Goal: Check status: Check status

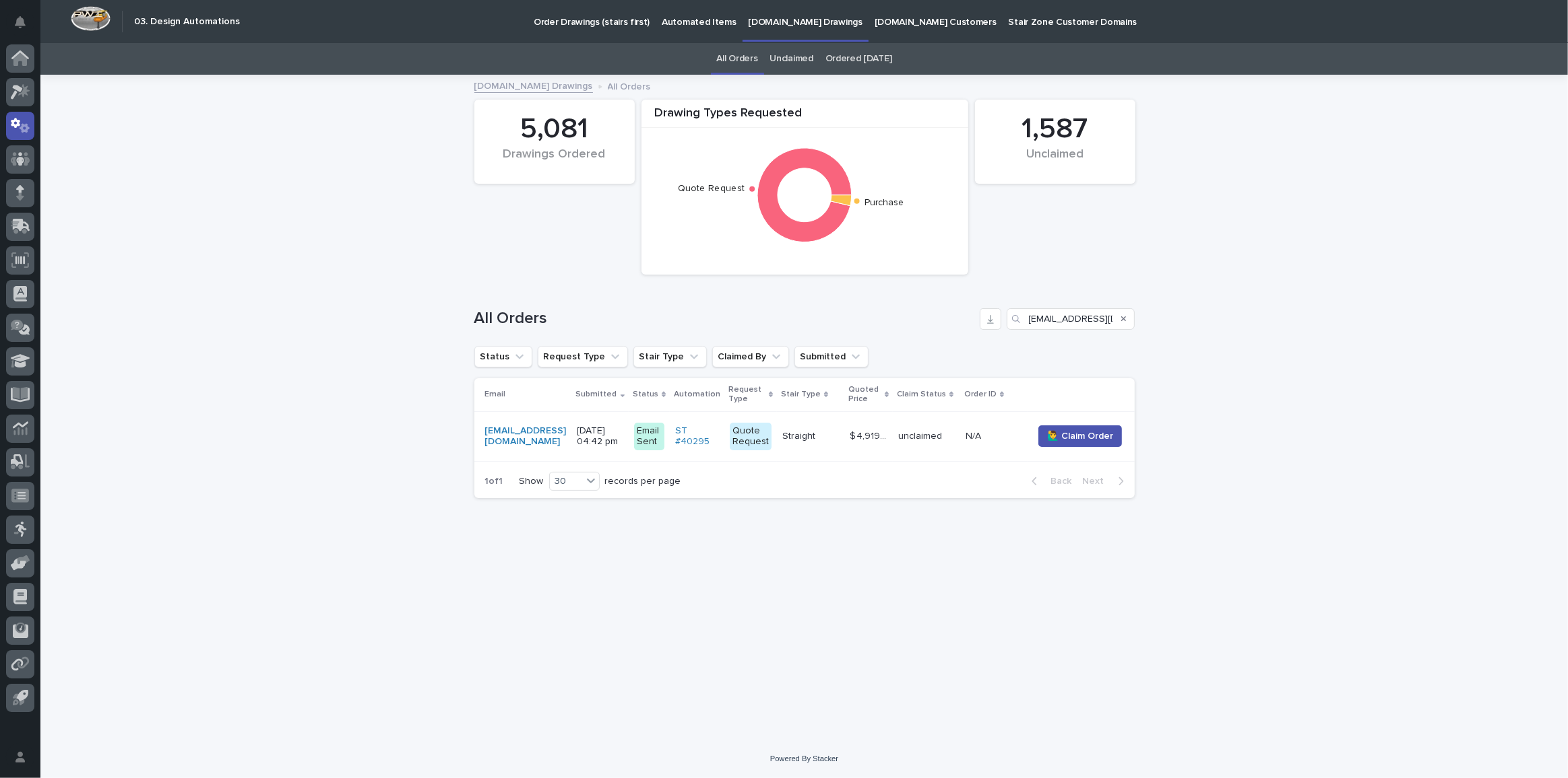
click at [0, 97] on div at bounding box center [20, 381] width 40 height 673
click at [9, 95] on div at bounding box center [20, 92] width 28 height 28
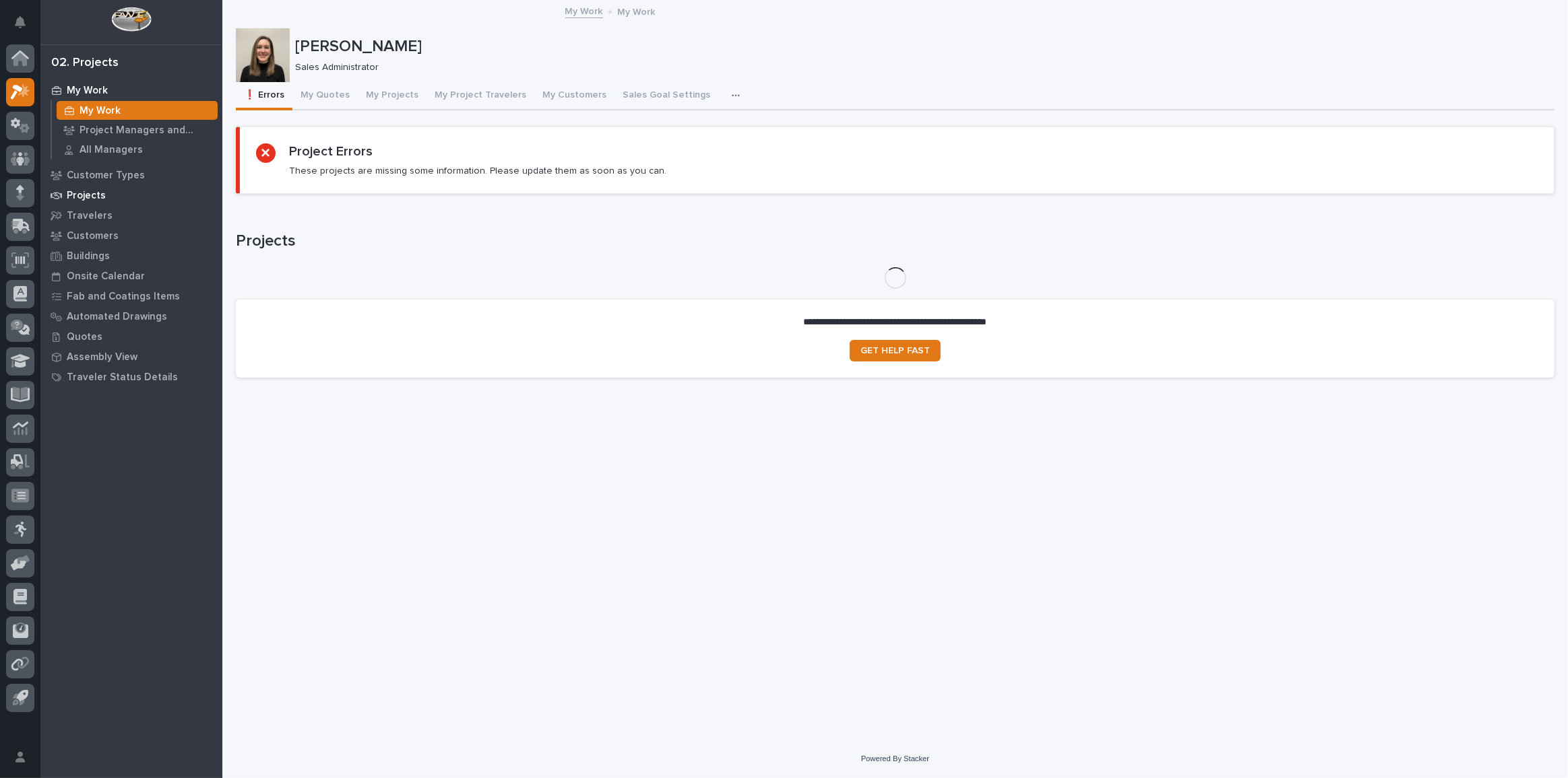
click at [86, 190] on p "Projects" at bounding box center [86, 196] width 39 height 12
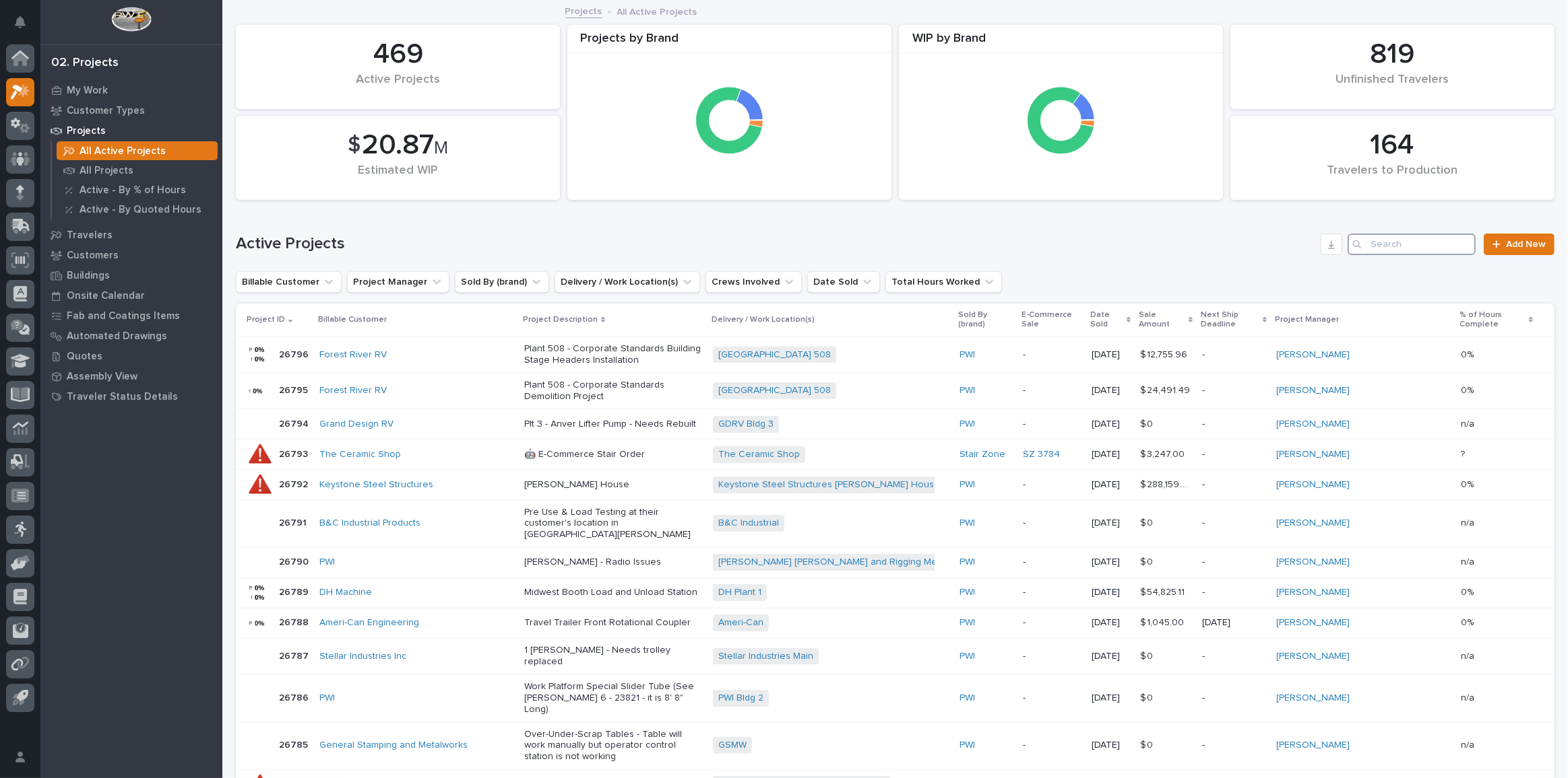
click at [1396, 243] on input "Search" at bounding box center [1411, 244] width 128 height 21
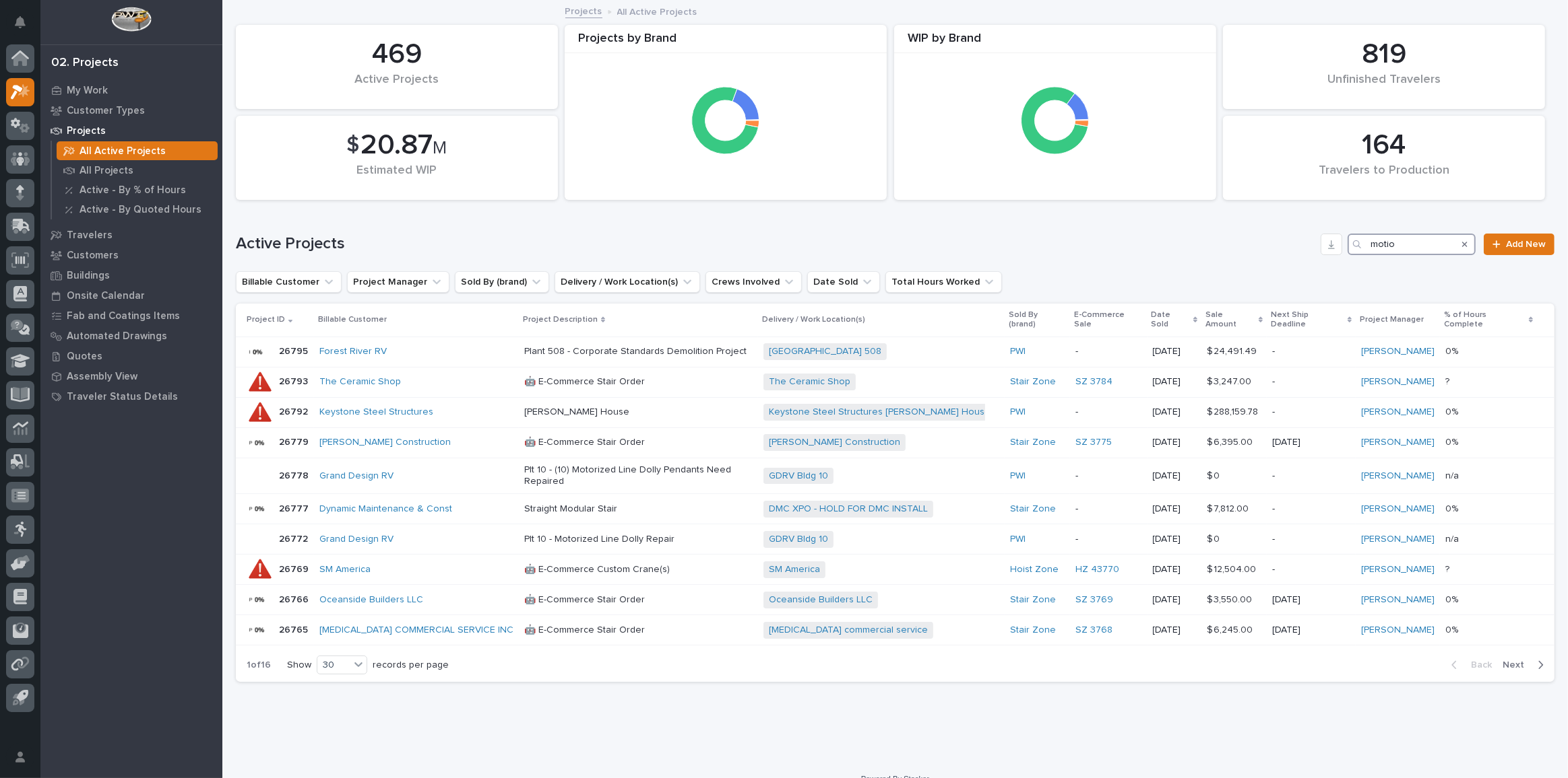
type input "motion"
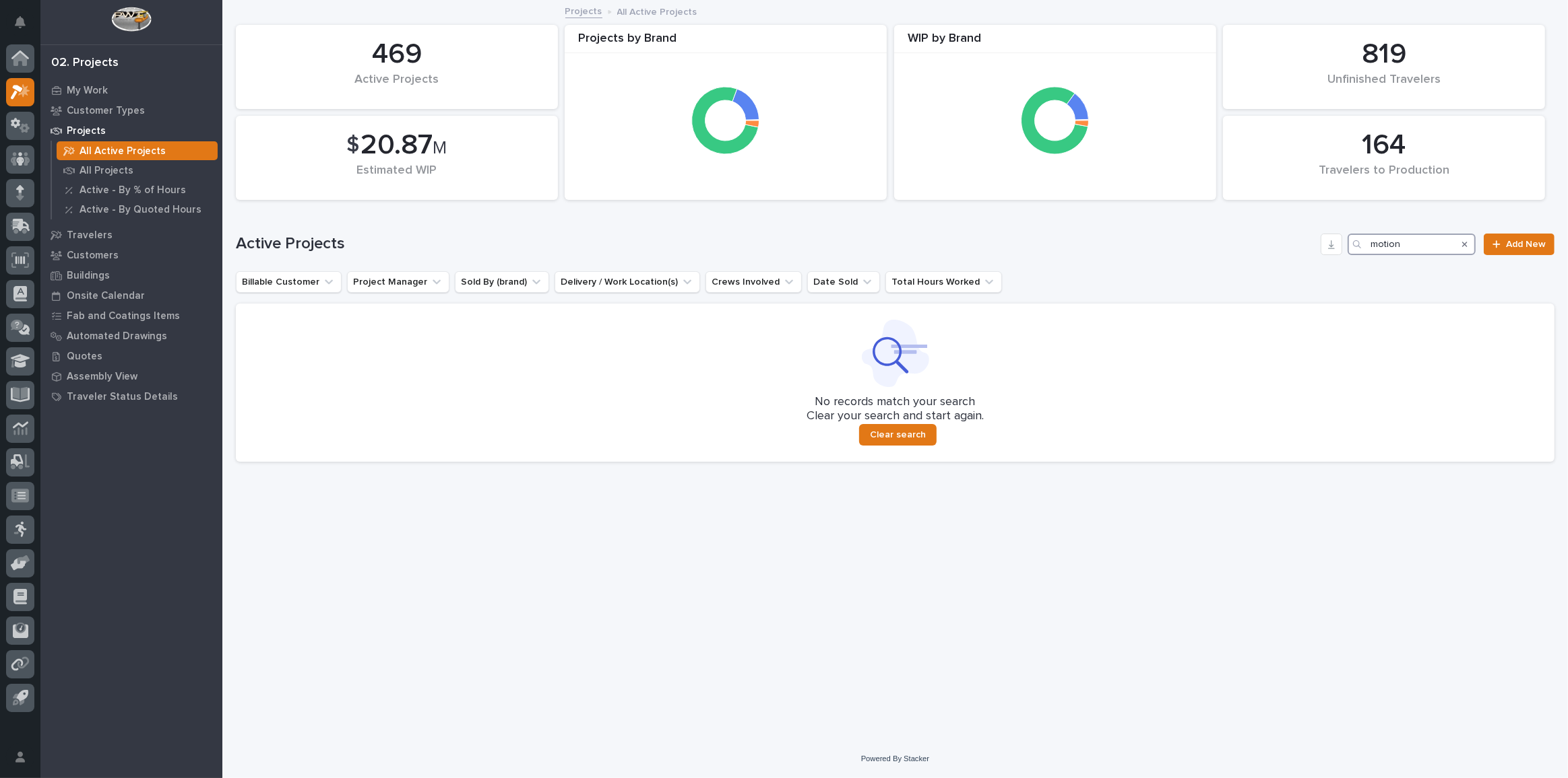
drag, startPoint x: 1429, startPoint y: 246, endPoint x: 1265, endPoint y: 236, distance: 164.3
click at [1265, 236] on div "Active Projects motion Add New" at bounding box center [895, 244] width 1319 height 21
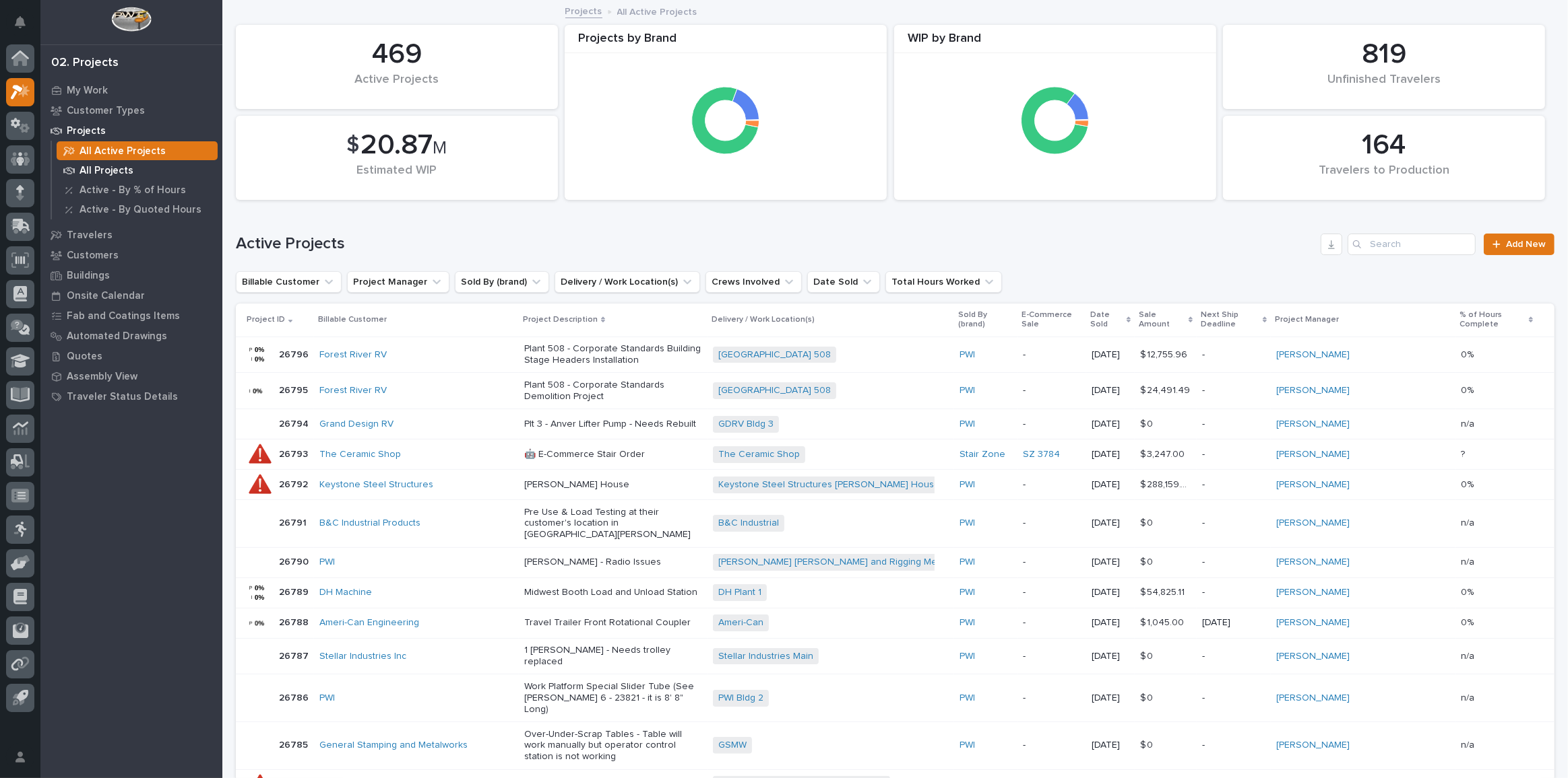
click at [104, 166] on p "All Projects" at bounding box center [106, 171] width 54 height 12
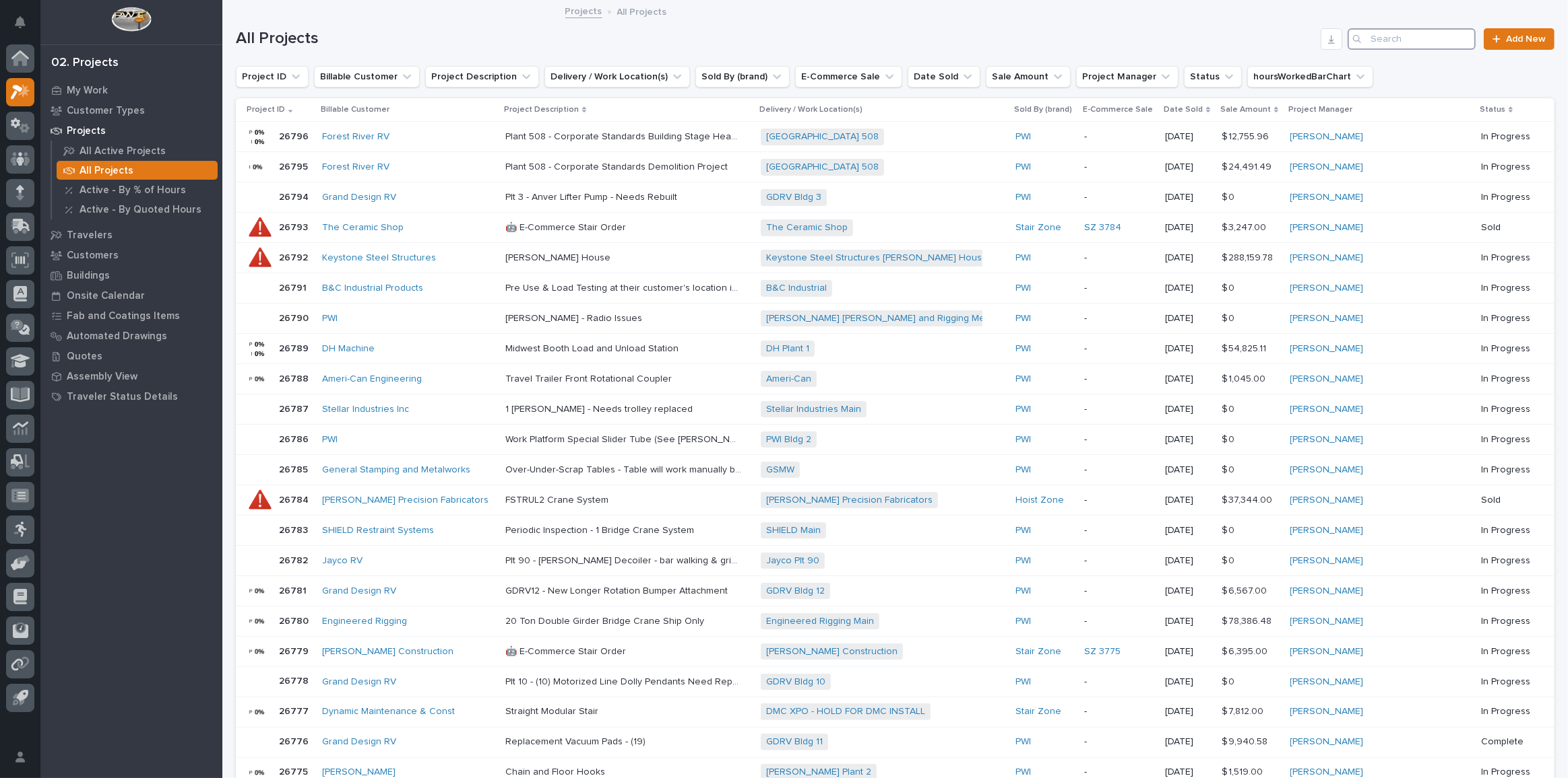
click at [1385, 36] on input "Search" at bounding box center [1411, 39] width 128 height 21
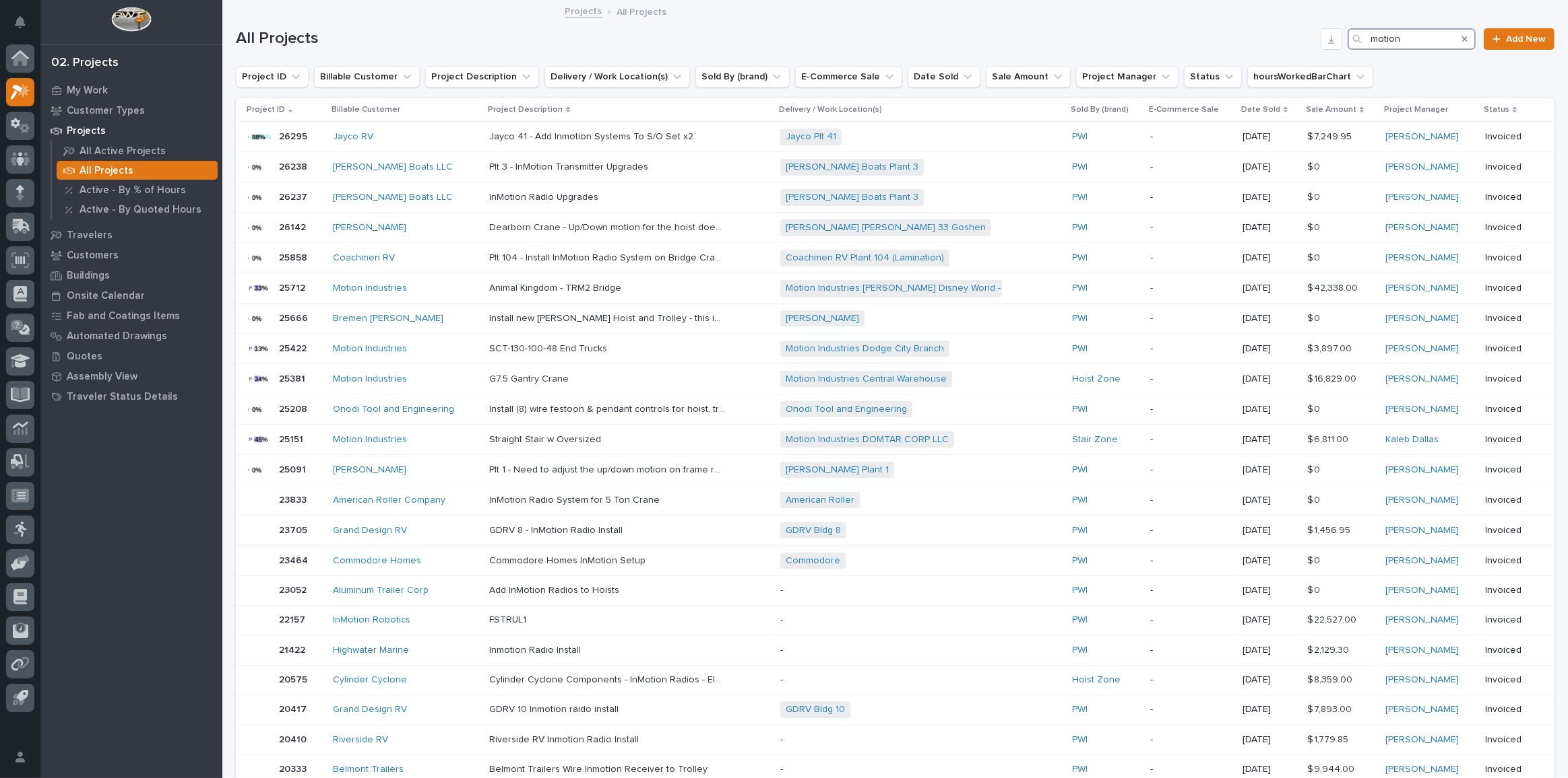
click at [1400, 34] on input "motion" at bounding box center [1411, 39] width 128 height 21
drag, startPoint x: 1400, startPoint y: 34, endPoint x: 1264, endPoint y: 27, distance: 136.2
click at [1264, 27] on div "All Projects motion Add New" at bounding box center [895, 34] width 1319 height 64
paste input "Motioneering"
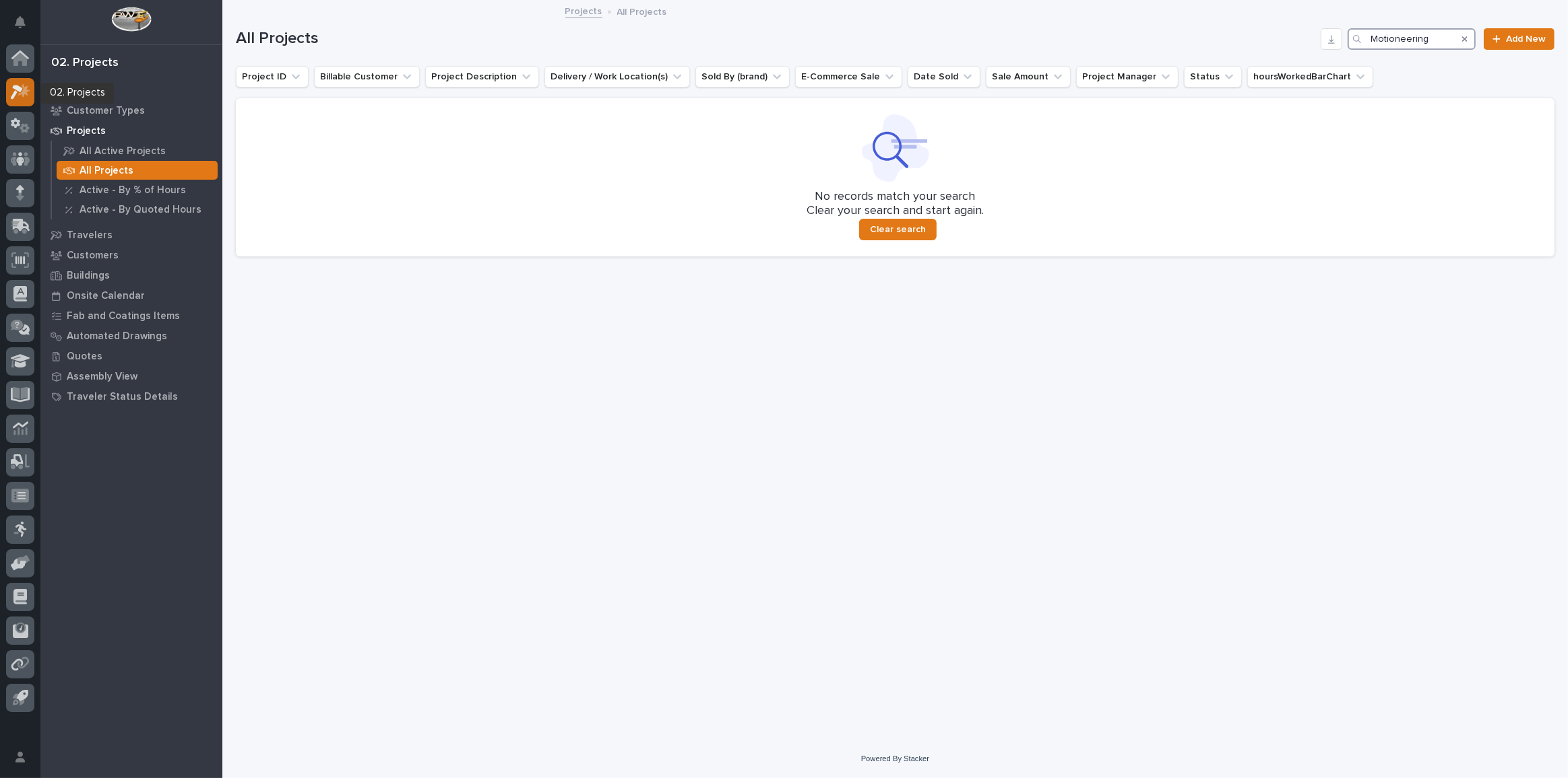
type input "Motioneering"
click at [27, 92] on icon at bounding box center [23, 90] width 11 height 14
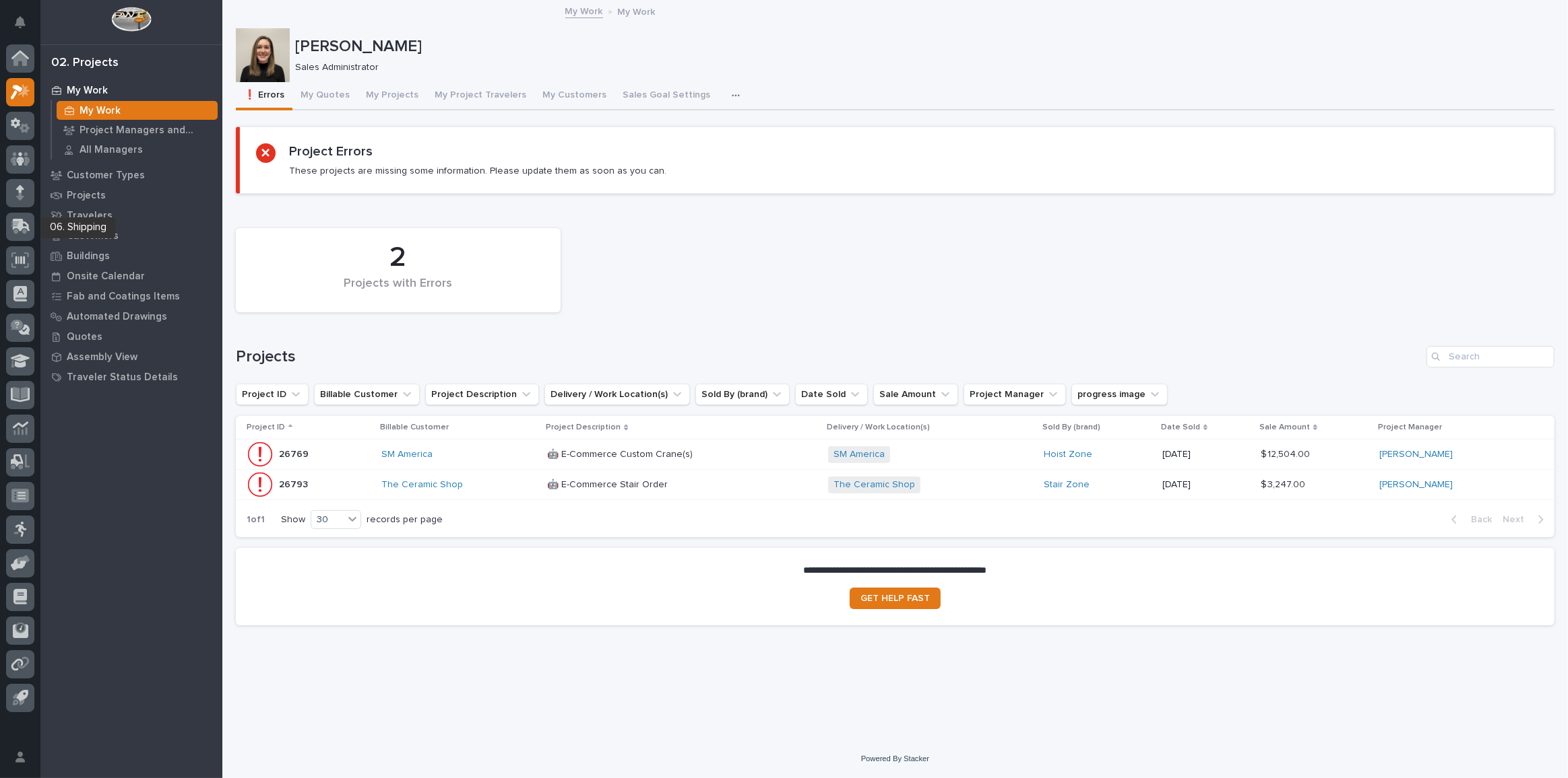
click at [16, 243] on div at bounding box center [20, 230] width 28 height 34
click at [15, 231] on icon at bounding box center [19, 228] width 16 height 13
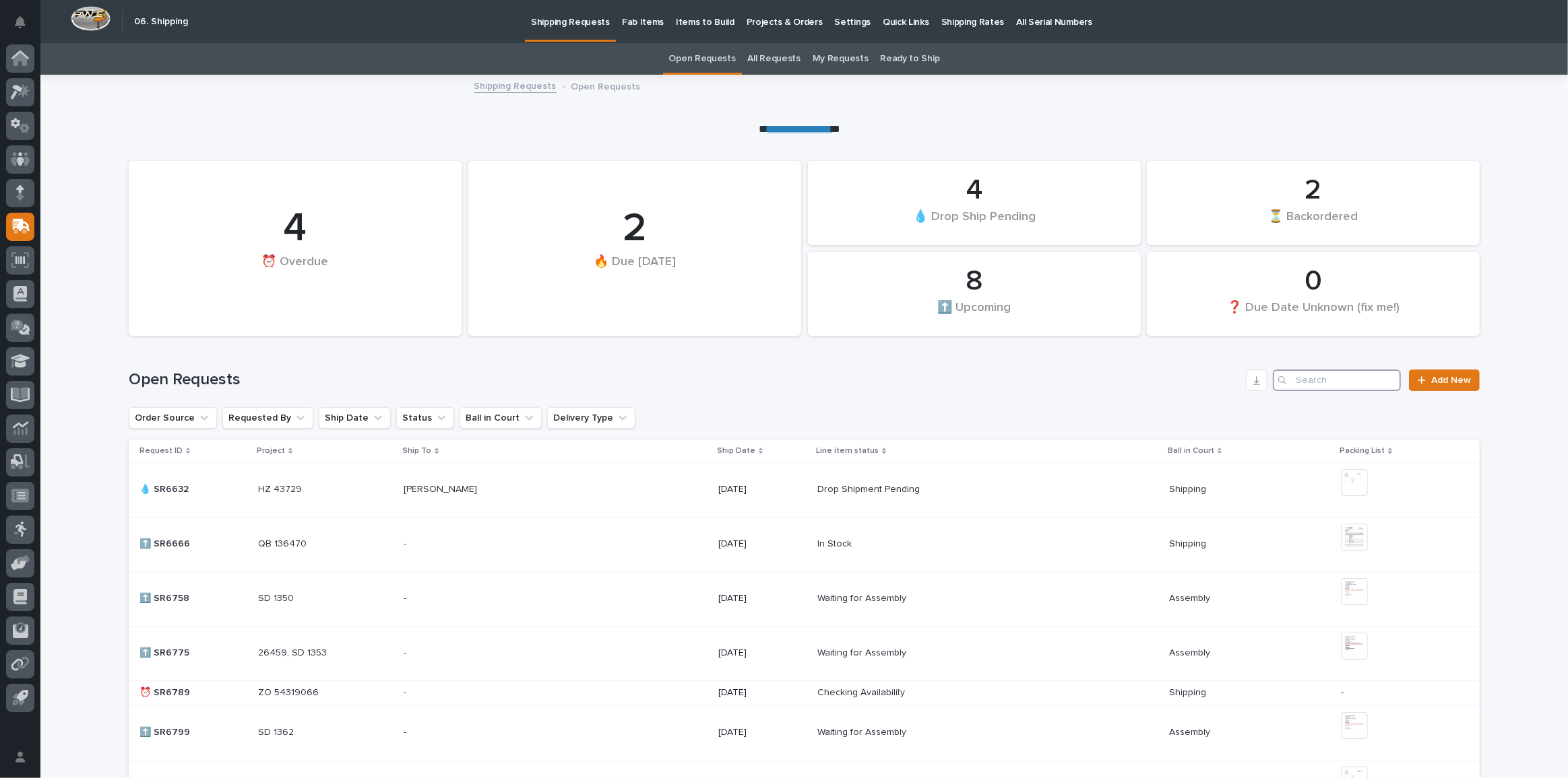
click at [1355, 372] on input "Search" at bounding box center [1337, 380] width 128 height 21
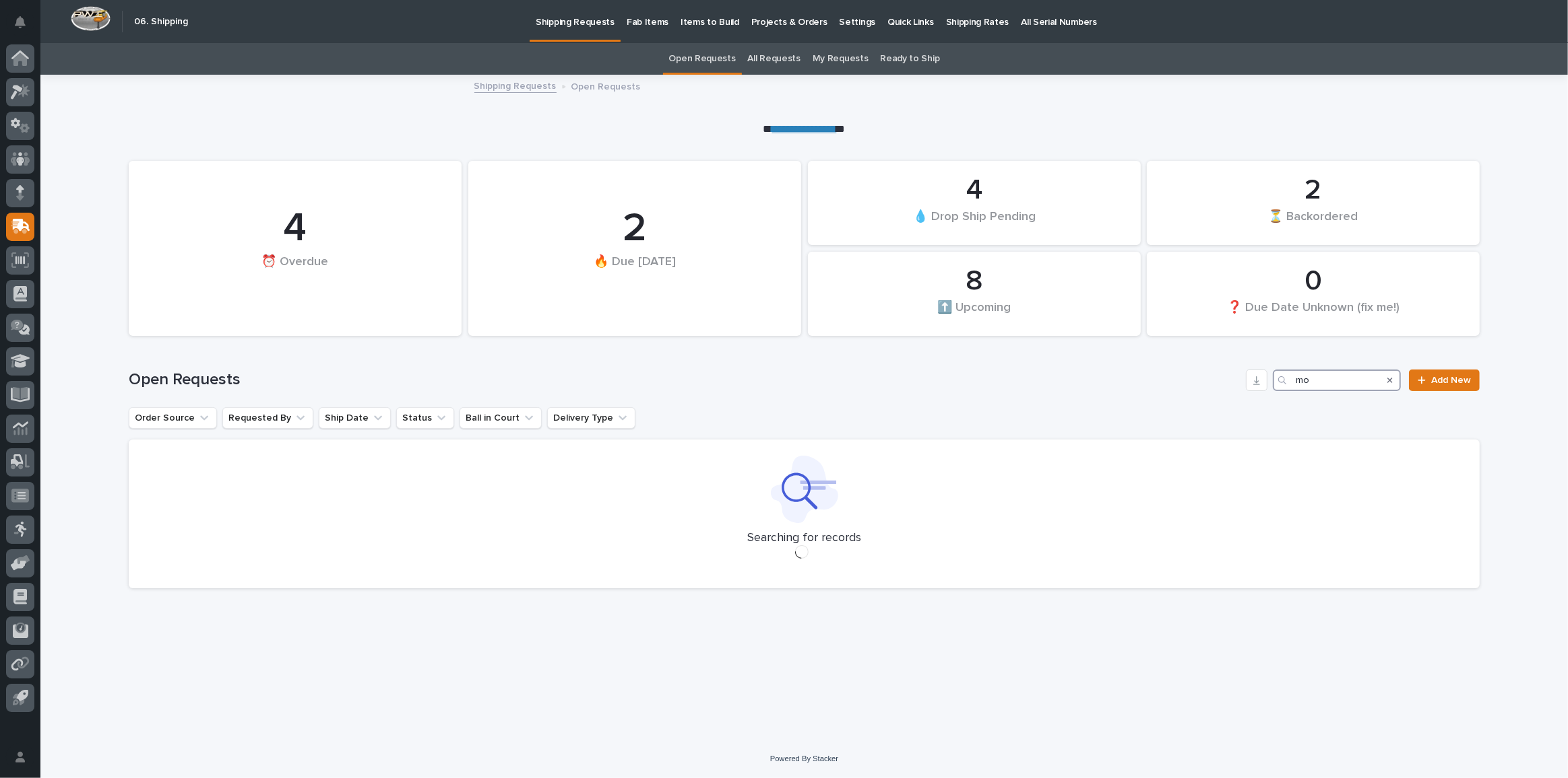
type input "m"
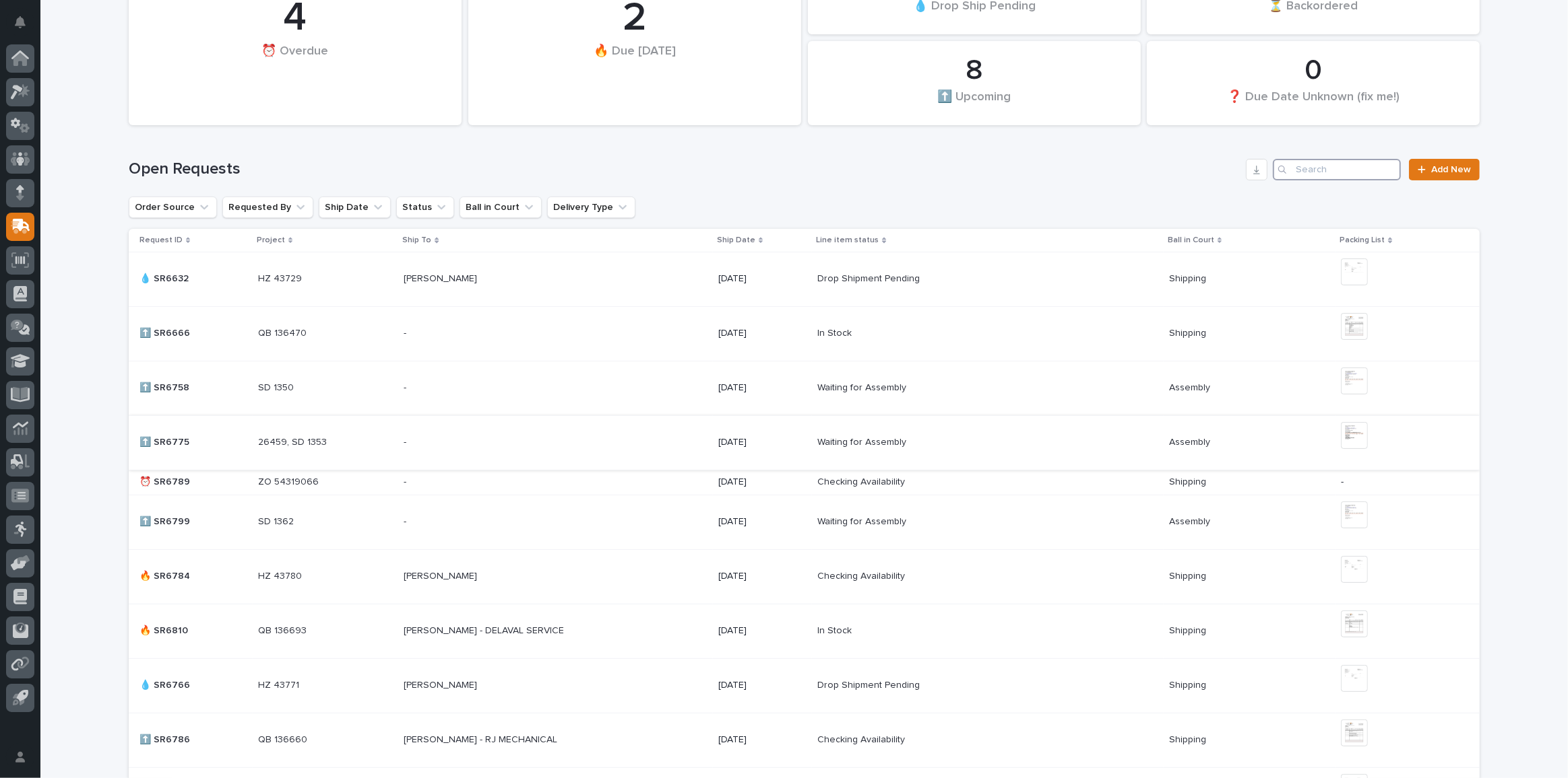
scroll to position [60, 0]
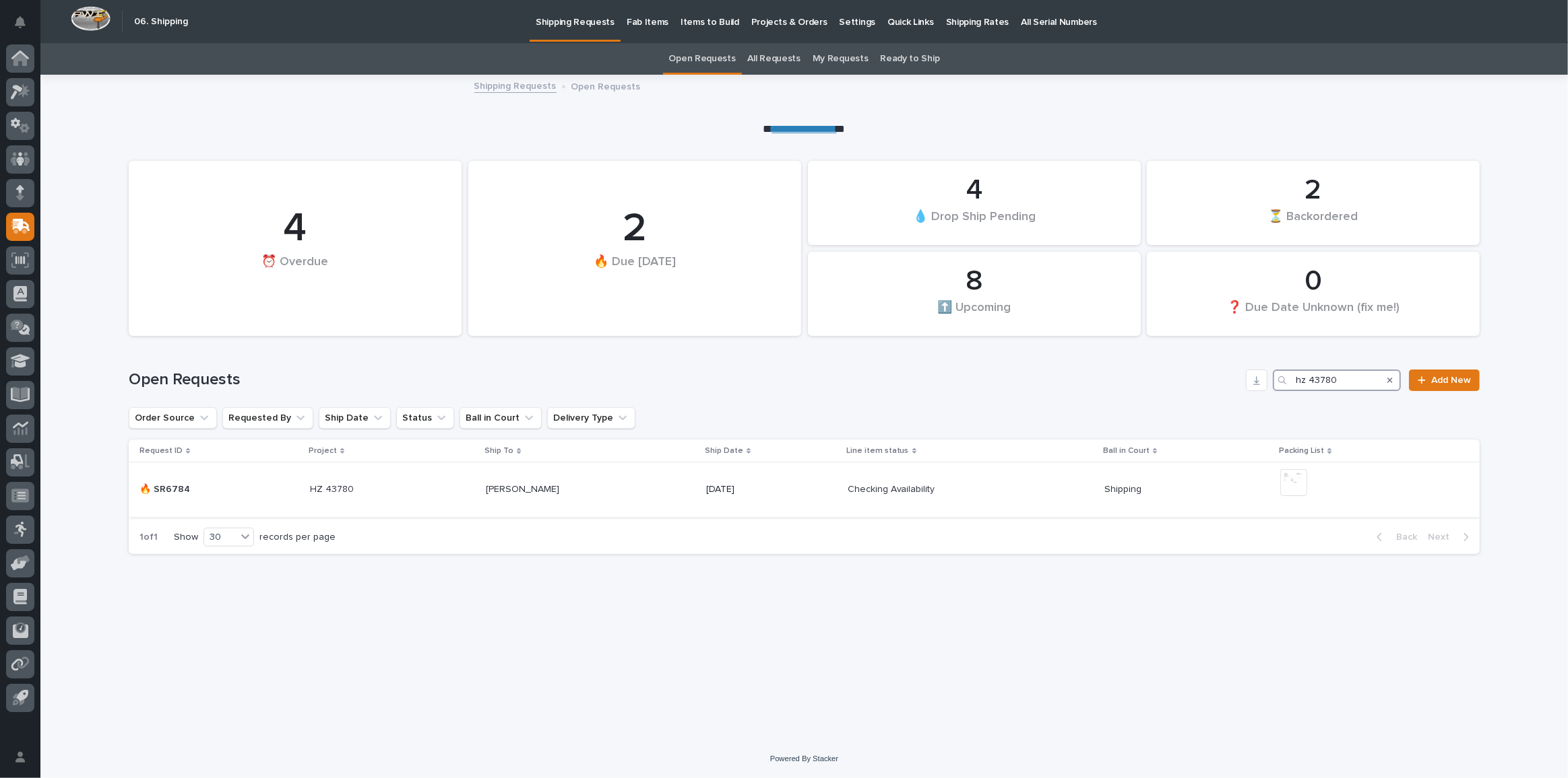
type input "hz 43780"
click at [790, 499] on div "[DATE]" at bounding box center [772, 490] width 131 height 22
